Goal: Information Seeking & Learning: Learn about a topic

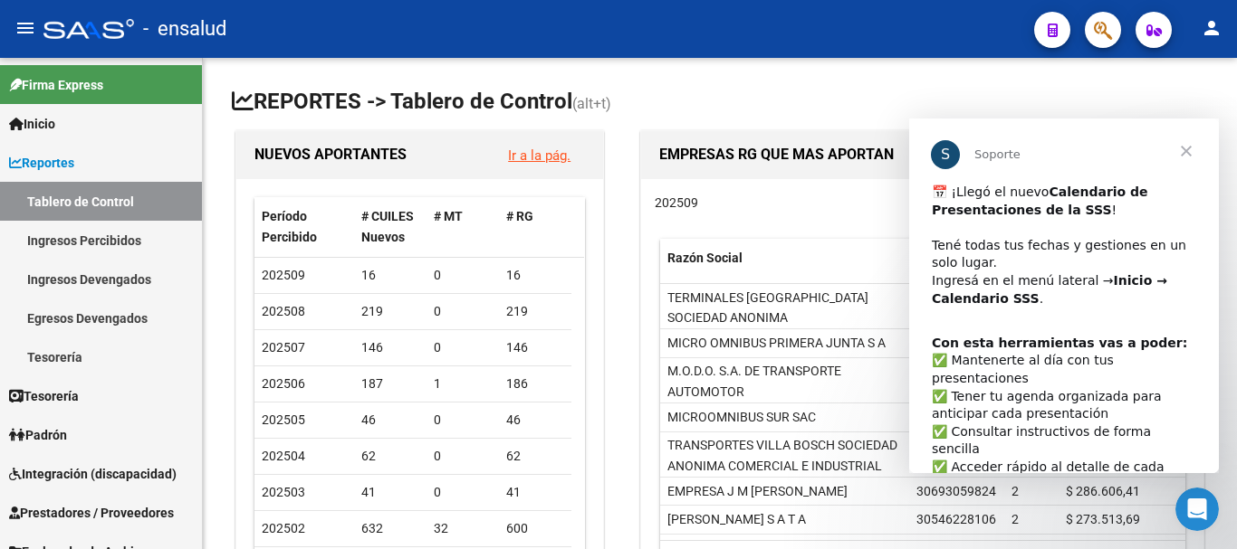
click at [1190, 154] on span "Cerrar" at bounding box center [1185, 151] width 65 height 65
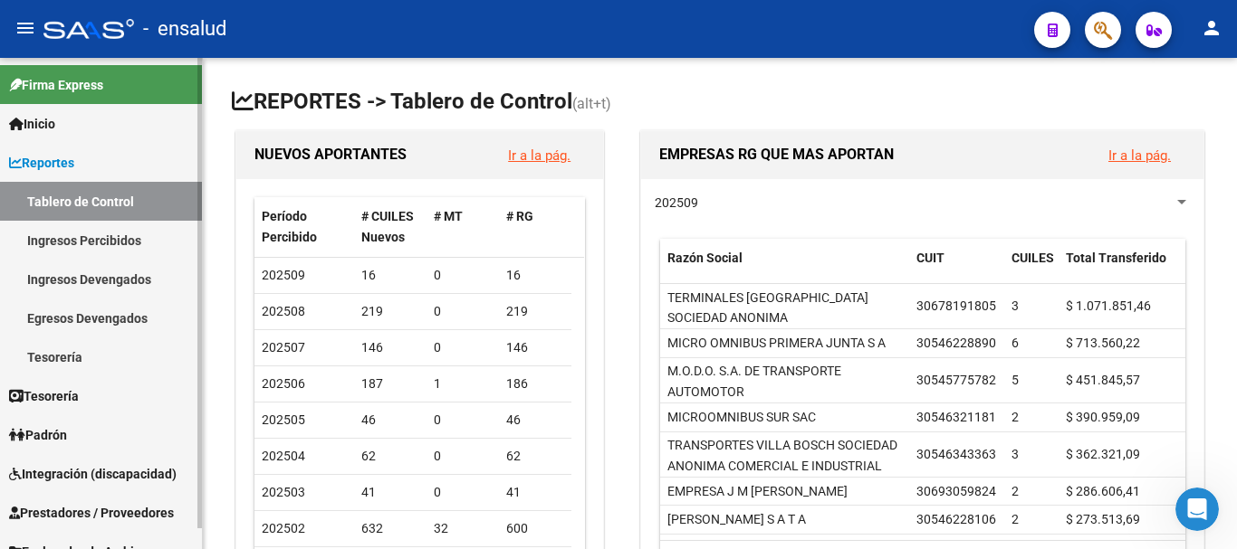
click at [106, 241] on link "Ingresos Percibidos" at bounding box center [101, 240] width 202 height 39
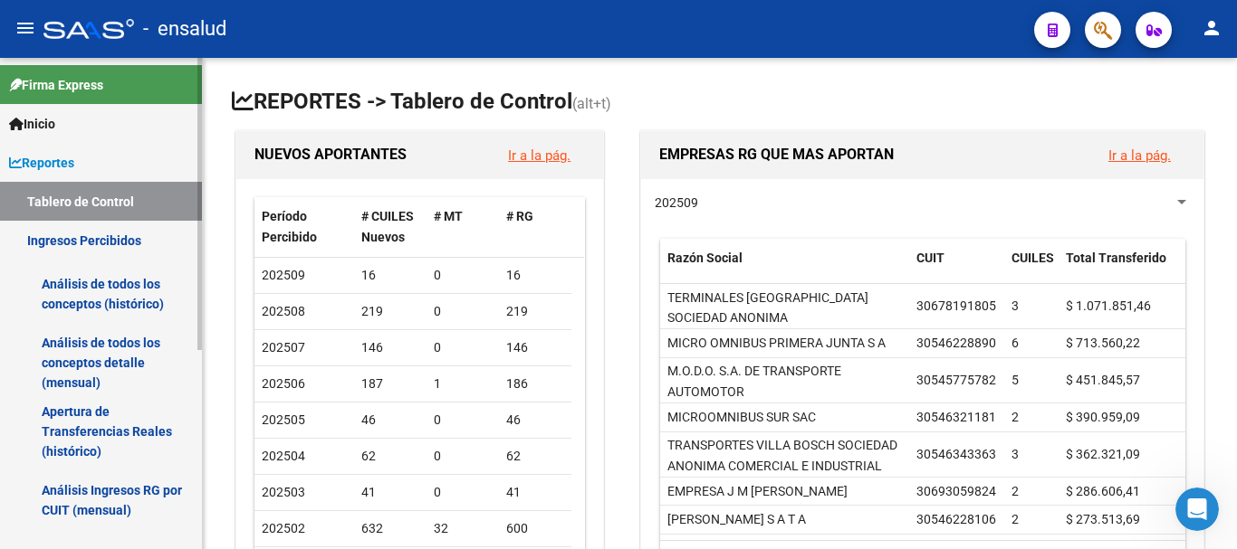
click at [94, 366] on link "Análisis de todos los conceptos detalle (mensual)" at bounding box center [101, 363] width 202 height 69
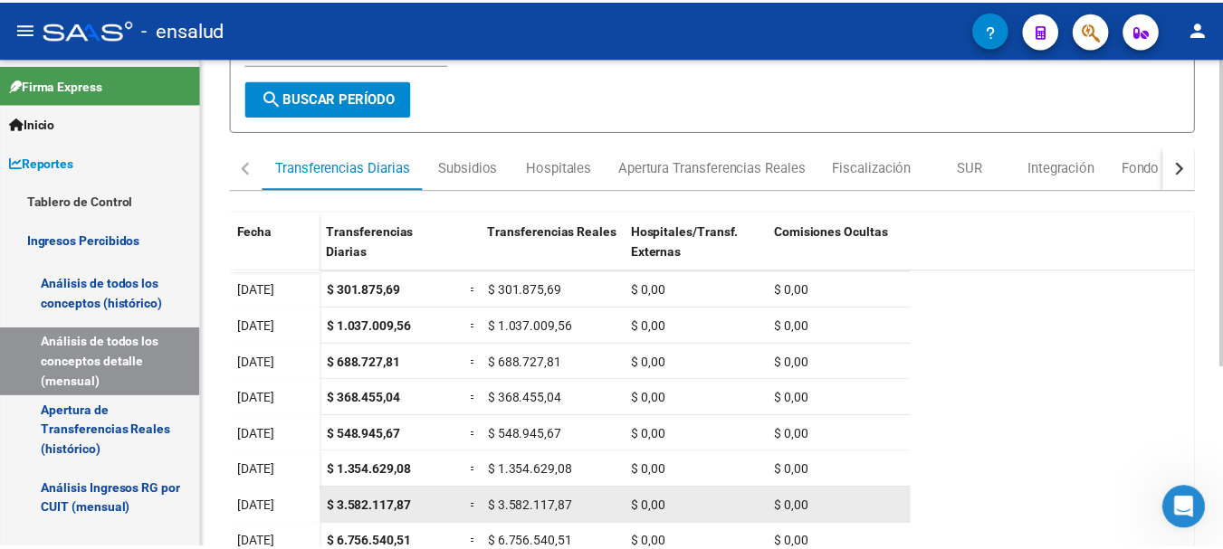
scroll to position [272, 0]
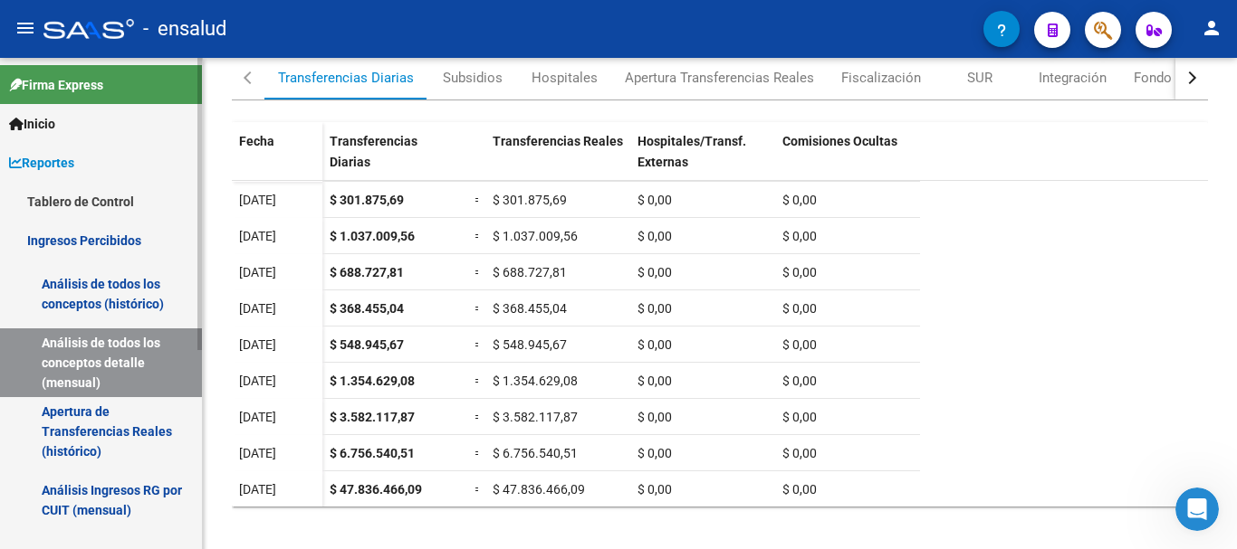
click at [98, 365] on link "Análisis de todos los conceptos detalle (mensual)" at bounding box center [101, 363] width 202 height 69
click at [1209, 16] on button "person" at bounding box center [1211, 29] width 36 height 36
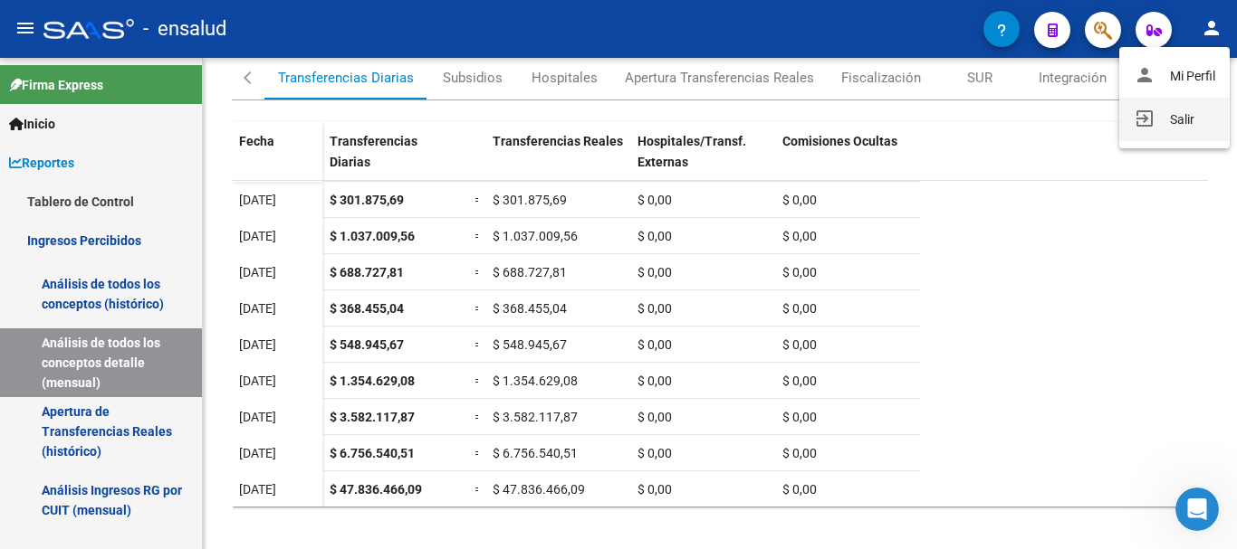
click at [1146, 129] on mat-icon "exit_to_app" at bounding box center [1144, 119] width 22 height 22
